Goal: Obtain resource: Obtain resource

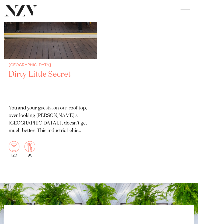
scroll to position [4618, 0]
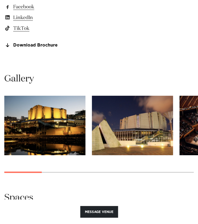
scroll to position [503, 0]
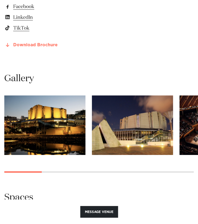
click at [37, 46] on link "Download Brochure" at bounding box center [98, 45] width 189 height 5
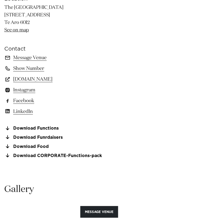
scroll to position [437, 0]
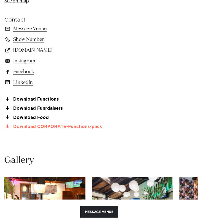
click at [44, 126] on link "Download CORPORATE-Functions-pack" at bounding box center [98, 126] width 189 height 5
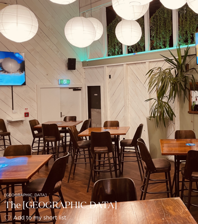
scroll to position [37, 0]
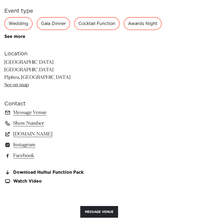
scroll to position [353, 0]
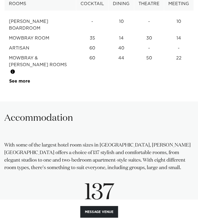
scroll to position [683, 0]
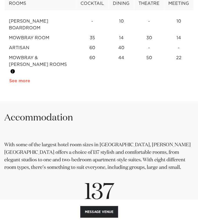
click at [22, 79] on link "See more" at bounding box center [30, 81] width 42 height 4
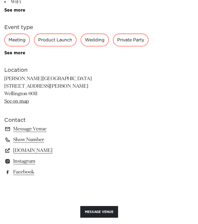
scroll to position [337, 0]
click at [36, 151] on link "www.boltonhotel.co.nz" at bounding box center [98, 151] width 189 height 8
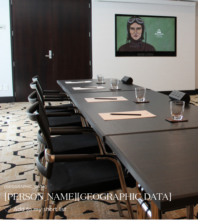
scroll to position [44, 0]
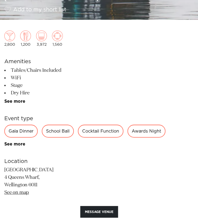
scroll to position [246, 0]
